Goal: Transaction & Acquisition: Subscribe to service/newsletter

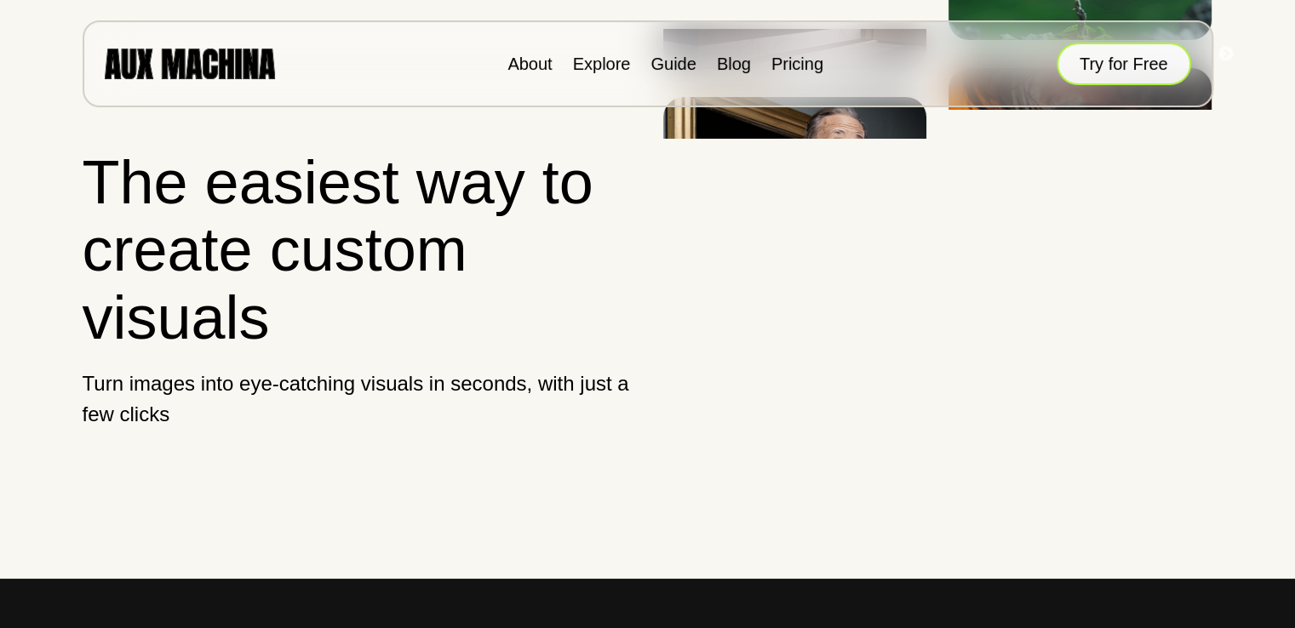
click at [1117, 69] on button "Try for Free" at bounding box center [1124, 64] width 135 height 43
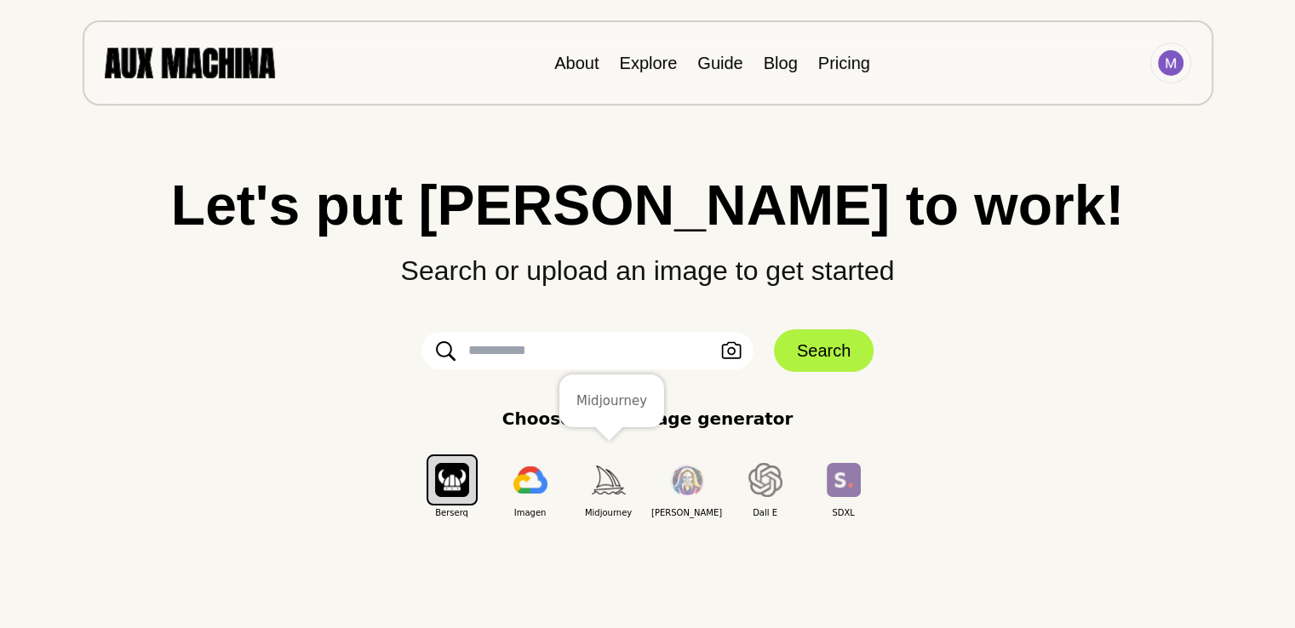
click at [603, 489] on img "button" at bounding box center [609, 480] width 34 height 28
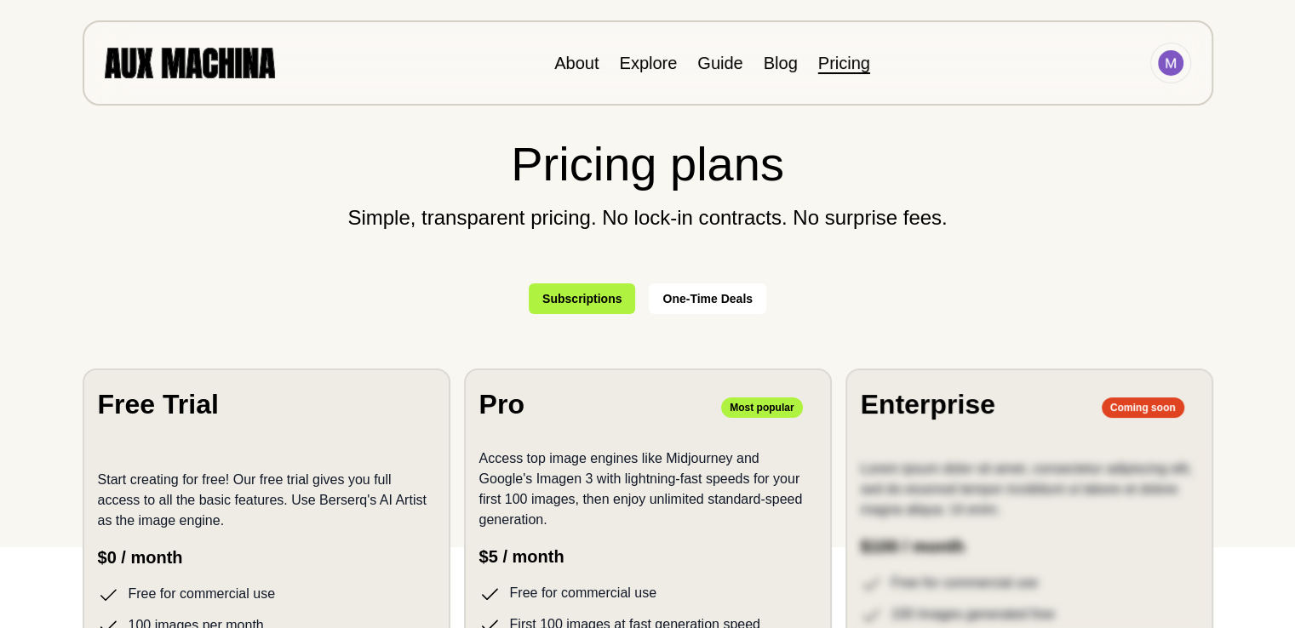
scroll to position [85, 0]
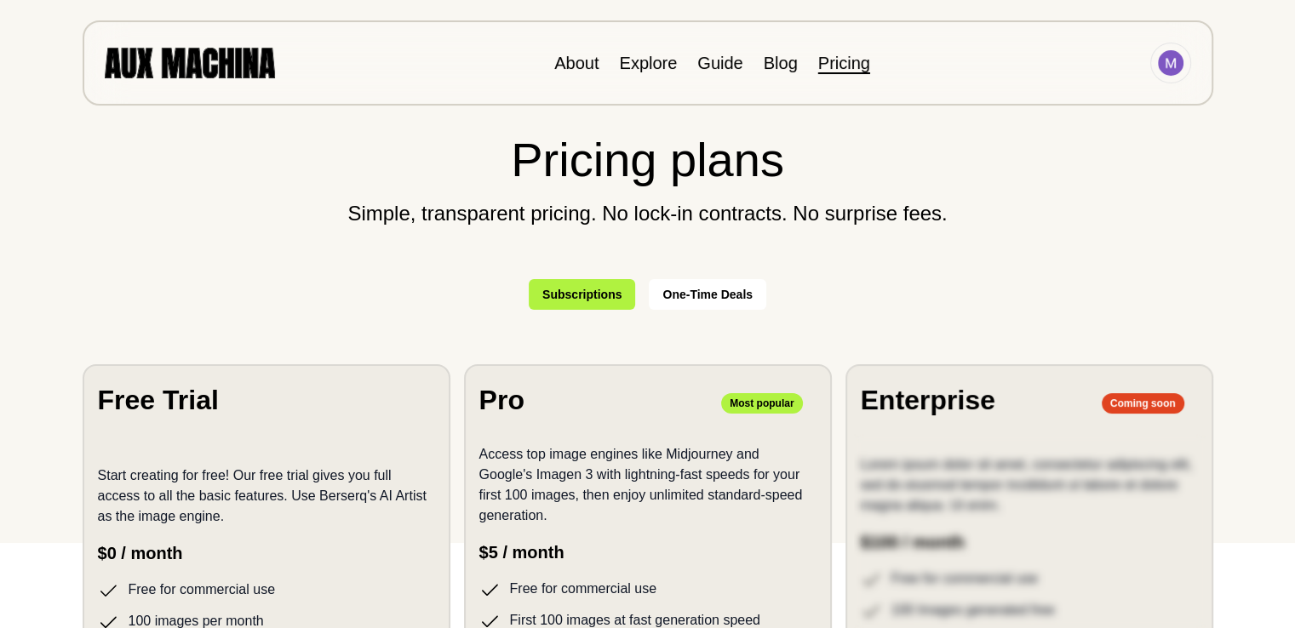
click at [559, 302] on button "Subscriptions" at bounding box center [582, 294] width 106 height 31
click at [674, 291] on button "One-Time Deals" at bounding box center [708, 294] width 118 height 31
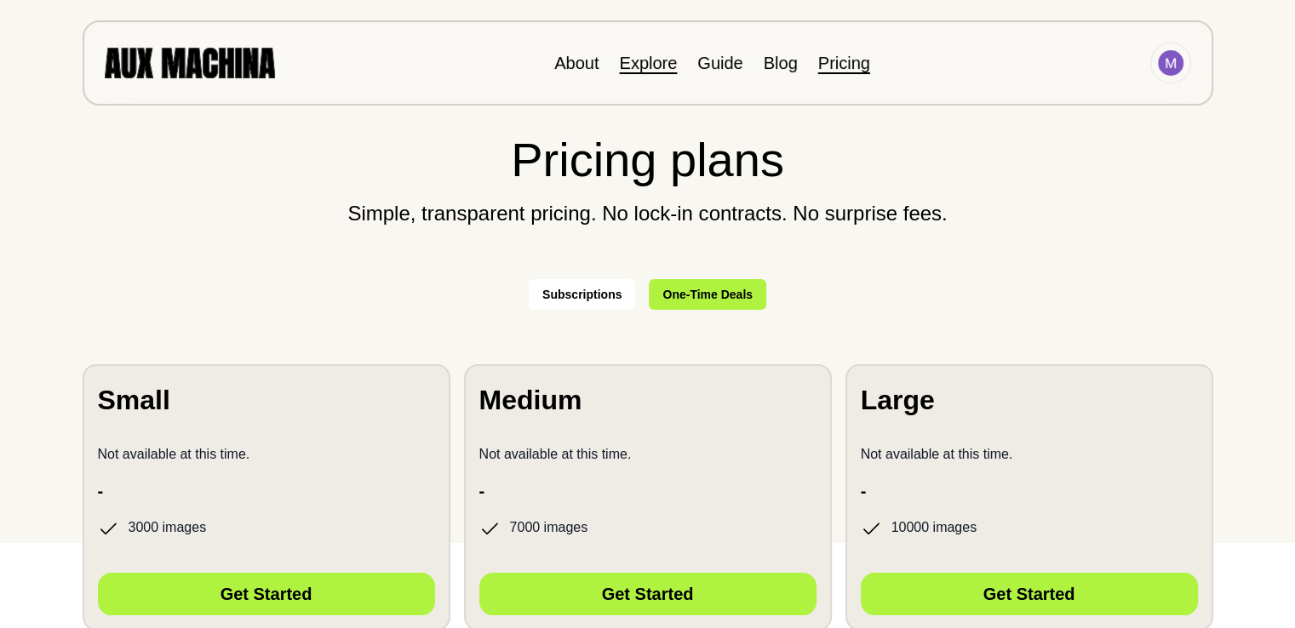
click at [649, 60] on link "Explore" at bounding box center [648, 63] width 58 height 19
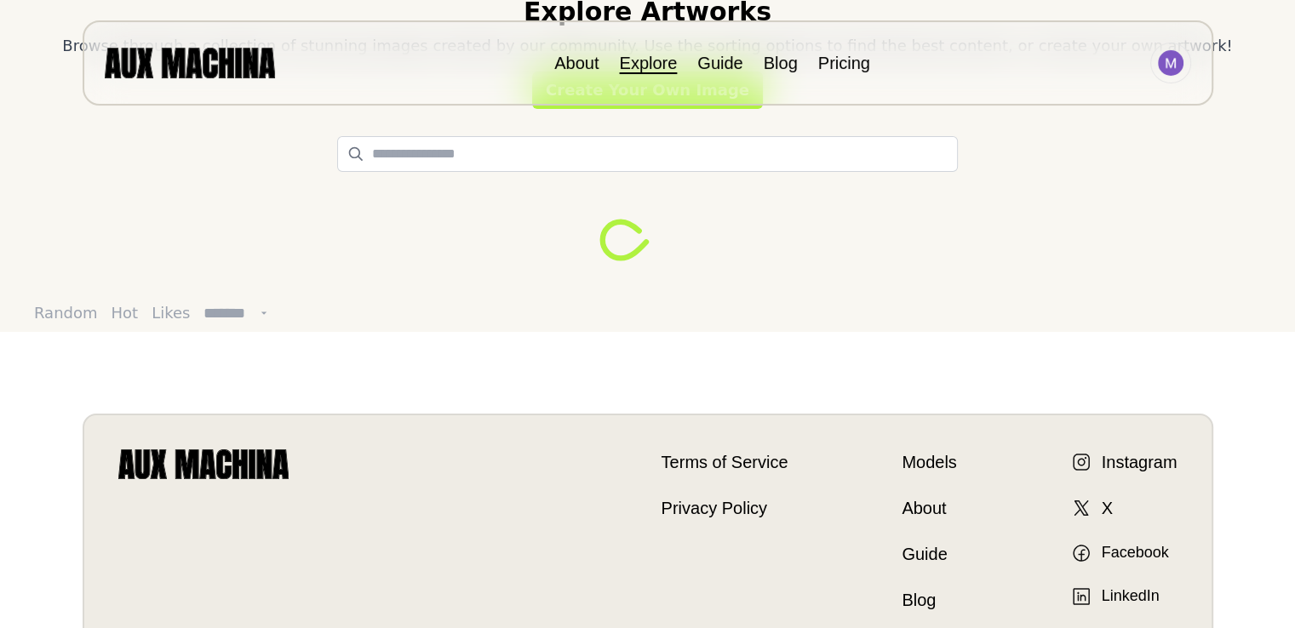
scroll to position [170, 0]
